Goal: Transaction & Acquisition: Purchase product/service

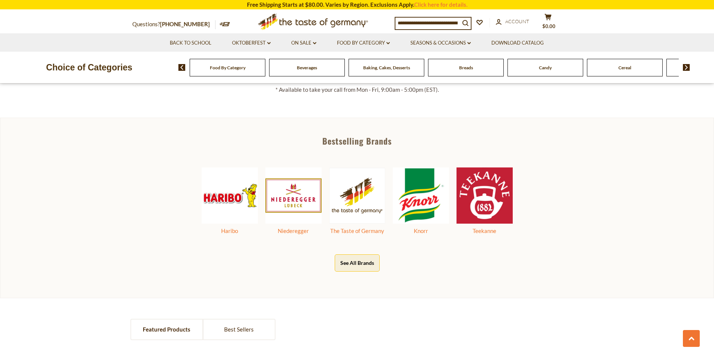
scroll to position [412, 0]
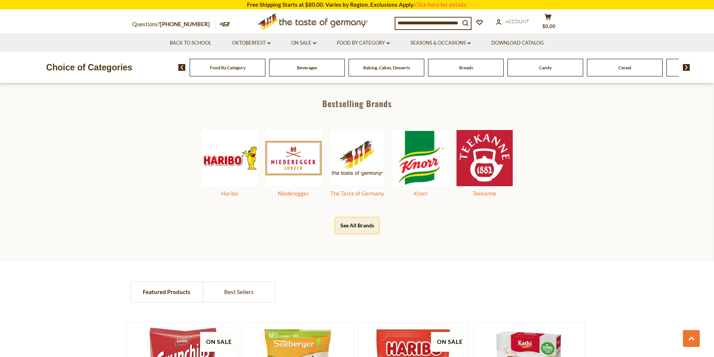
click at [361, 228] on button "See All Brands" at bounding box center [357, 225] width 45 height 17
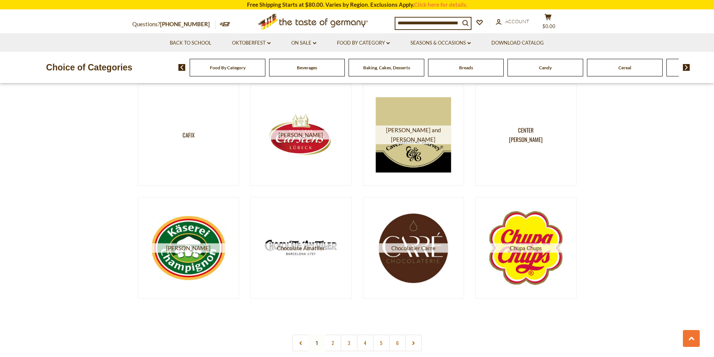
scroll to position [1350, 0]
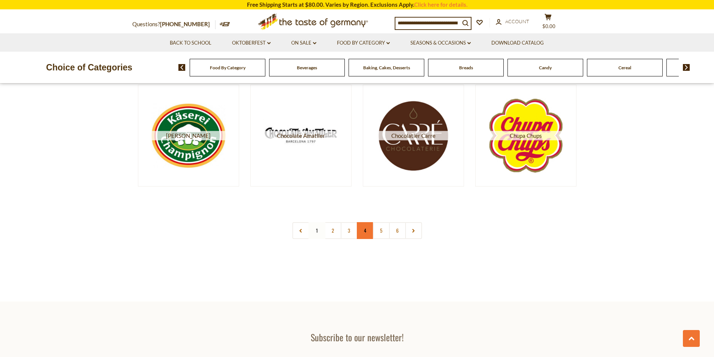
click at [366, 229] on link "4" at bounding box center [365, 230] width 17 height 17
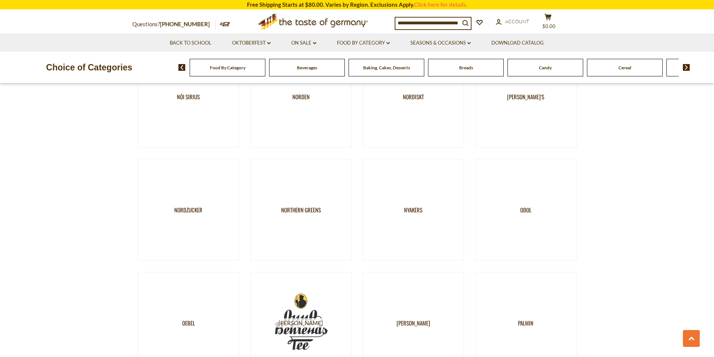
scroll to position [1237, 0]
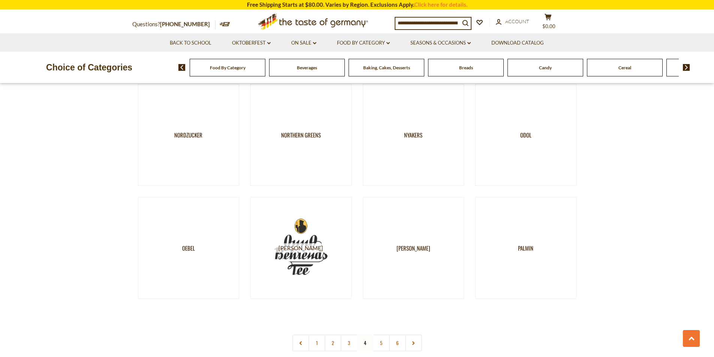
click at [233, 69] on span "Food By Category" at bounding box center [228, 68] width 36 height 6
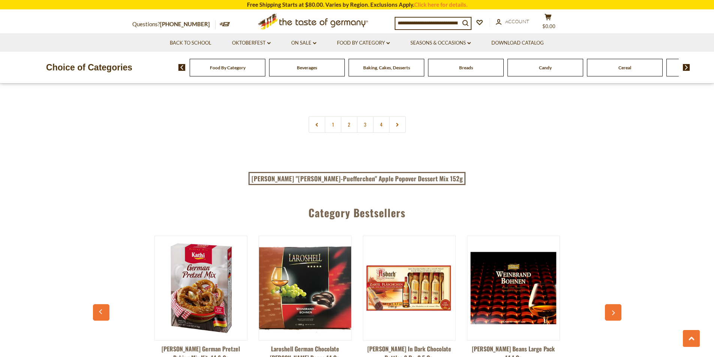
scroll to position [1875, 0]
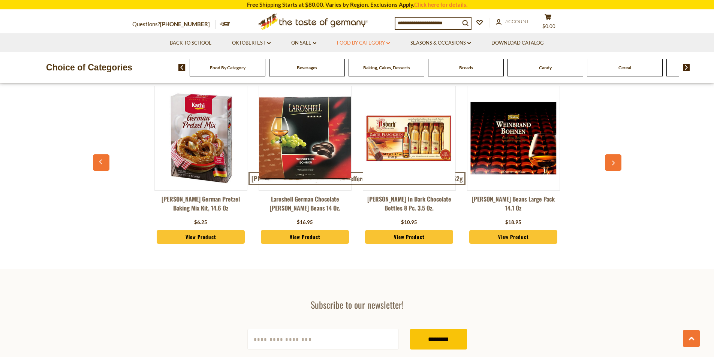
click at [360, 41] on link "Food By Category dropdown_arrow" at bounding box center [363, 43] width 53 height 8
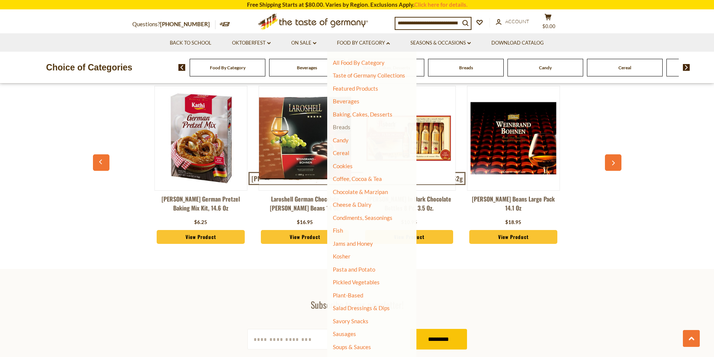
click at [345, 127] on link "Breads" at bounding box center [342, 127] width 18 height 7
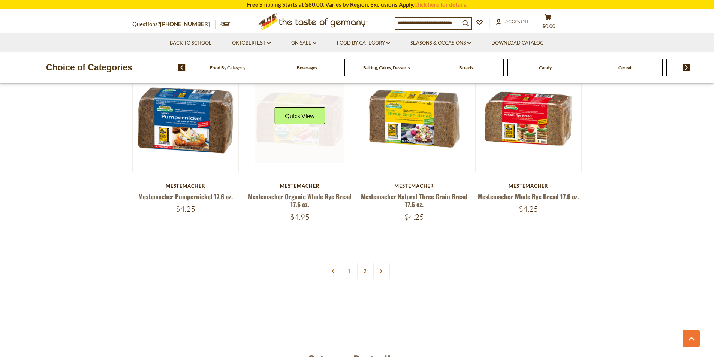
scroll to position [1762, 0]
